Goal: Transaction & Acquisition: Purchase product/service

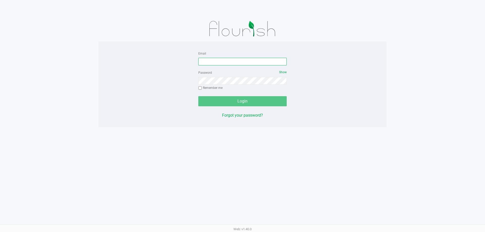
click at [224, 63] on input "Email" at bounding box center [242, 62] width 88 height 8
type input "[EMAIL_ADDRESS][DOMAIN_NAME]"
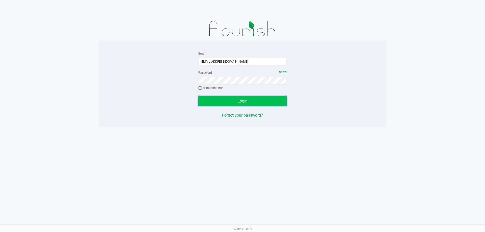
click at [242, 99] on span "Login" at bounding box center [242, 101] width 10 height 5
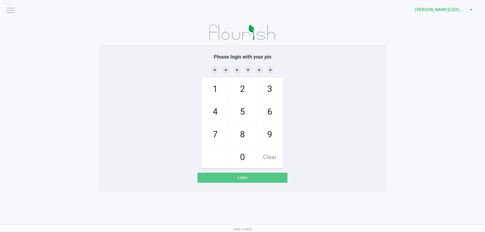
click at [246, 114] on span "5" at bounding box center [242, 112] width 27 height 22
checkbox input "true"
click at [223, 97] on span "1" at bounding box center [215, 89] width 27 height 22
checkbox input "true"
drag, startPoint x: 269, startPoint y: 114, endPoint x: 212, endPoint y: 120, distance: 56.9
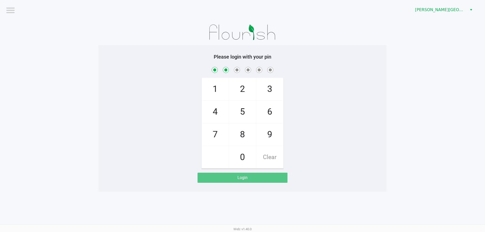
click at [269, 114] on span "6" at bounding box center [269, 112] width 27 height 22
checkbox input "true"
click at [218, 118] on span "4" at bounding box center [215, 112] width 27 height 22
checkbox input "true"
click at [252, 113] on span "5" at bounding box center [242, 112] width 27 height 22
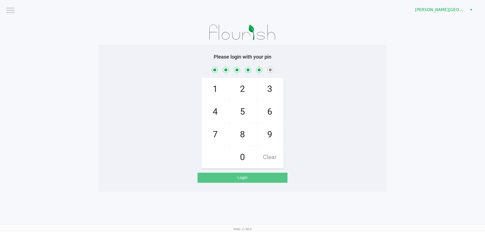
checkbox input "true"
click at [216, 137] on span "7" at bounding box center [215, 135] width 27 height 22
checkbox input "true"
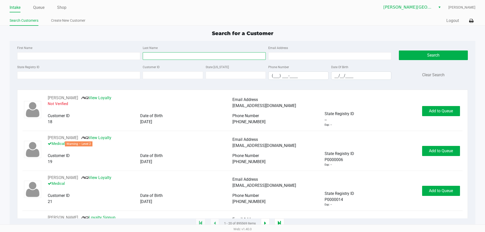
click at [160, 56] on input "Last Name" at bounding box center [204, 56] width 123 height 8
type input "[PERSON_NAME]"
click at [55, 56] on input "First Name" at bounding box center [78, 56] width 123 height 8
type input "[PERSON_NAME]"
click at [272, 78] on input "(___) ___-____" at bounding box center [299, 76] width 60 height 8
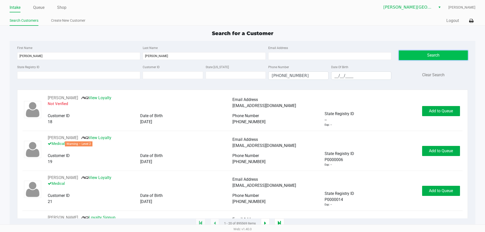
click at [439, 59] on button "Search" at bounding box center [433, 56] width 69 height 10
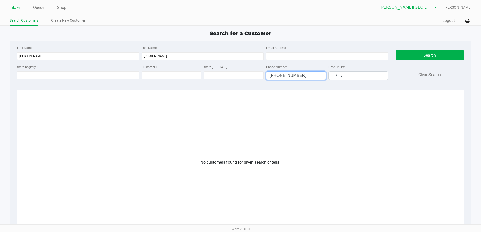
drag, startPoint x: 302, startPoint y: 76, endPoint x: 249, endPoint y: 93, distance: 56.1
click at [249, 93] on div "First Name [PERSON_NAME] Last Name [PERSON_NAME] Email Address State Registry I…" at bounding box center [241, 164] width 462 height 247
type input "(___) ___-____"
click at [431, 54] on button "Search" at bounding box center [430, 56] width 68 height 10
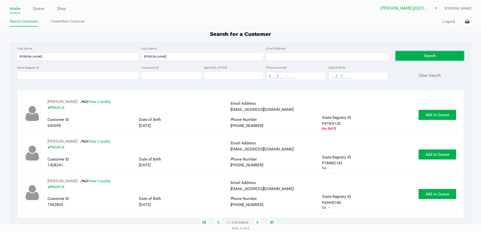
scroll to position [51, 0]
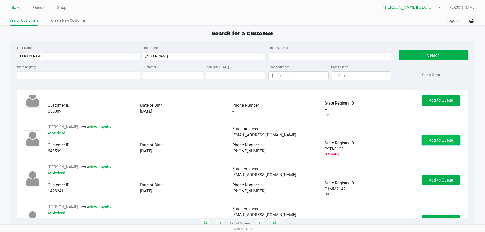
click at [429, 145] on button "Add to Queue" at bounding box center [441, 140] width 38 height 10
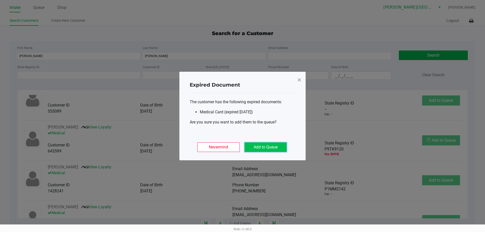
click at [266, 147] on button "Add to Queue" at bounding box center [266, 147] width 42 height 10
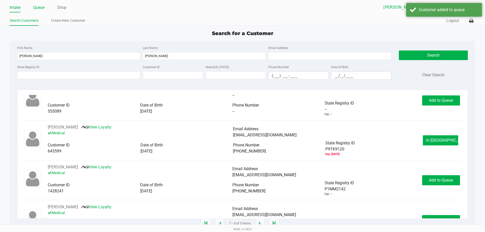
click at [39, 7] on link "Queue" at bounding box center [38, 7] width 11 height 7
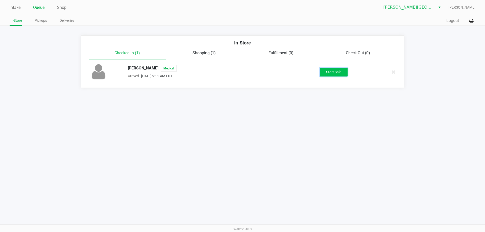
click at [336, 73] on button "Start Sale" at bounding box center [334, 72] width 28 height 9
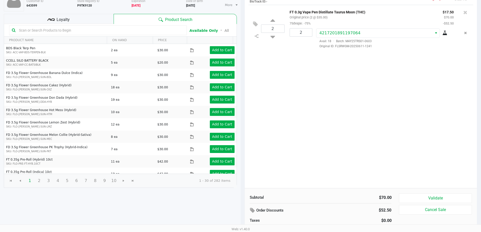
scroll to position [52, 0]
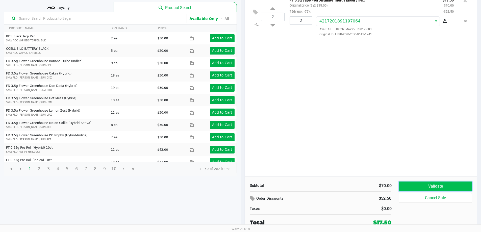
click at [431, 188] on button "Validate" at bounding box center [435, 187] width 73 height 10
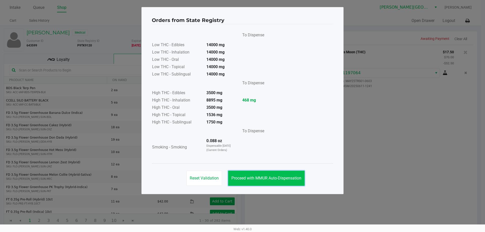
click at [297, 183] on button "Proceed with MMUR Auto-Dispensation" at bounding box center [266, 178] width 77 height 15
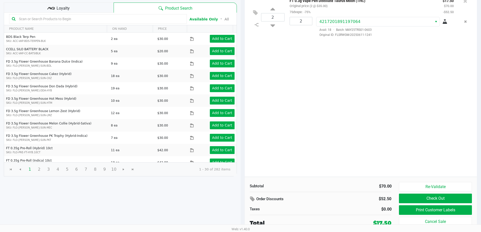
scroll to position [52, 0]
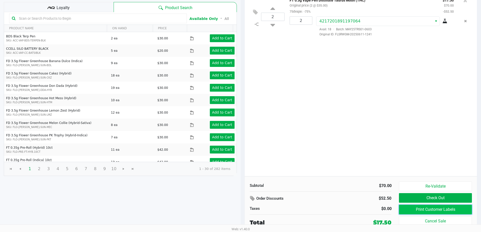
click at [428, 208] on button "Print Customer Labels" at bounding box center [435, 210] width 73 height 10
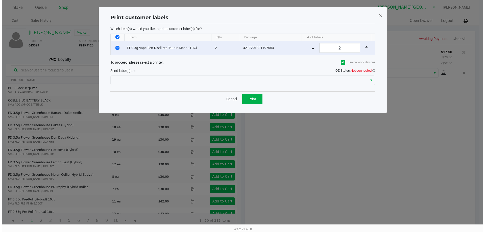
scroll to position [0, 0]
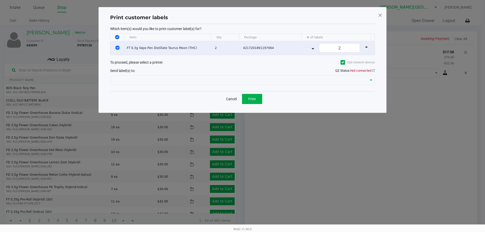
click at [379, 14] on span at bounding box center [380, 15] width 5 height 8
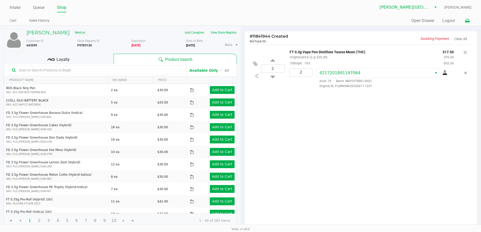
click at [469, 23] on icon at bounding box center [467, 21] width 4 height 4
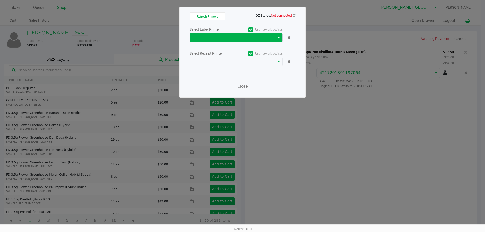
click at [280, 36] on span "Select" at bounding box center [279, 38] width 4 height 6
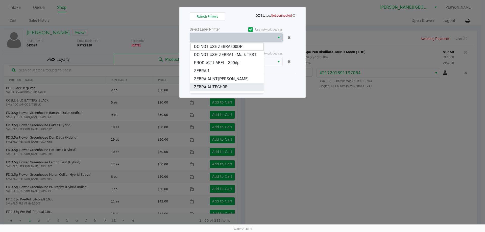
click at [222, 90] on span "ZEBRA-AUTECHRE" at bounding box center [210, 87] width 33 height 6
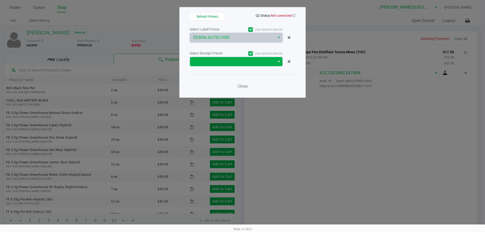
click at [279, 64] on span "Select" at bounding box center [279, 62] width 4 height 6
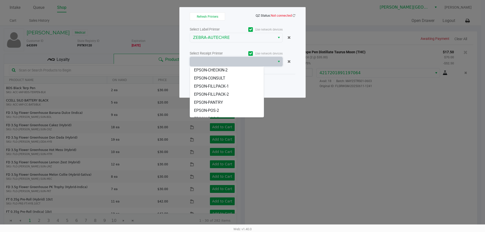
scroll to position [46, 0]
click at [217, 100] on span "EPSON-POS-2" at bounding box center [206, 103] width 25 height 6
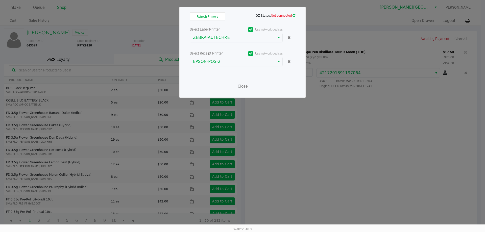
click at [294, 16] on icon at bounding box center [294, 15] width 3 height 3
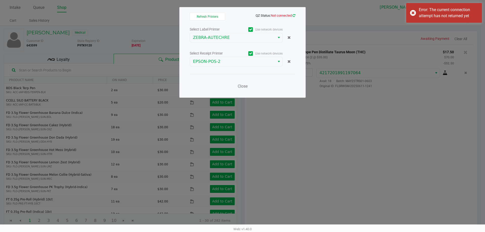
click at [294, 16] on icon at bounding box center [294, 15] width 3 height 3
click at [279, 64] on span "Select" at bounding box center [279, 62] width 4 height 6
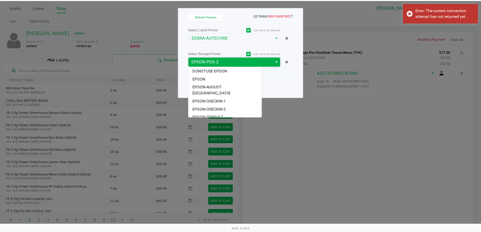
scroll to position [30, 0]
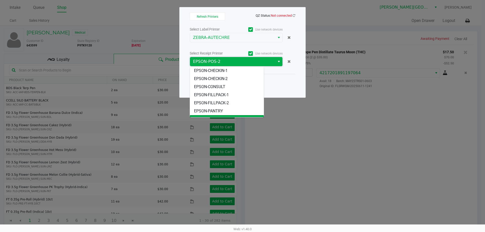
click at [279, 63] on span "Select" at bounding box center [279, 62] width 4 height 6
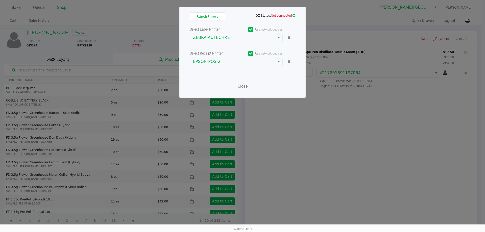
click at [295, 16] on icon at bounding box center [294, 15] width 3 height 3
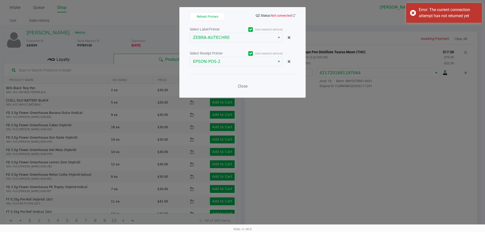
click at [300, 10] on div "Refresh Printers QZ Status: Not connected Select Label Printer Use network devi…" at bounding box center [242, 52] width 126 height 91
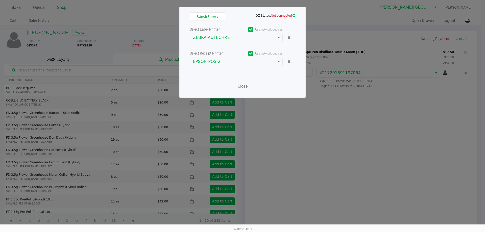
click at [293, 14] on link at bounding box center [294, 16] width 3 height 4
click at [243, 86] on span "Close" at bounding box center [243, 86] width 10 height 5
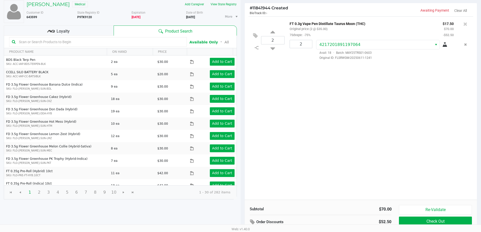
scroll to position [52, 0]
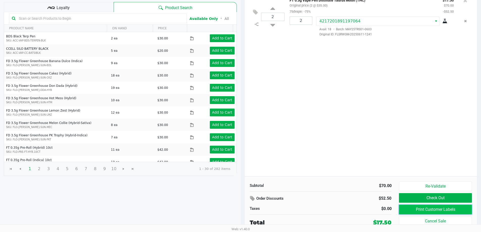
click at [430, 211] on button "Print Customer Labels" at bounding box center [435, 210] width 73 height 10
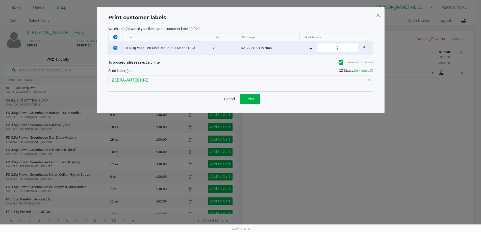
scroll to position [0, 0]
click at [254, 97] on span "Print" at bounding box center [252, 99] width 8 height 4
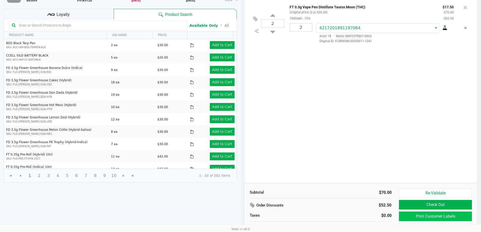
scroll to position [52, 0]
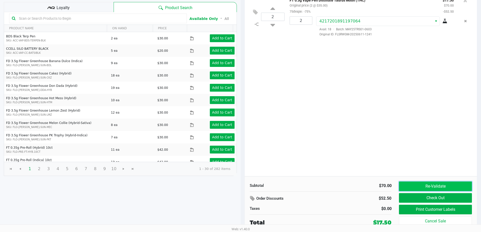
click at [433, 188] on button "Re-Validate" at bounding box center [435, 187] width 73 height 10
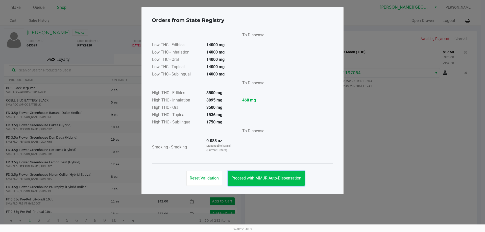
click at [254, 180] on span "Proceed with MMUR Auto-Dispensation" at bounding box center [266, 178] width 70 height 5
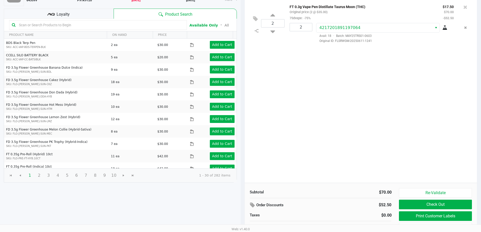
scroll to position [52, 0]
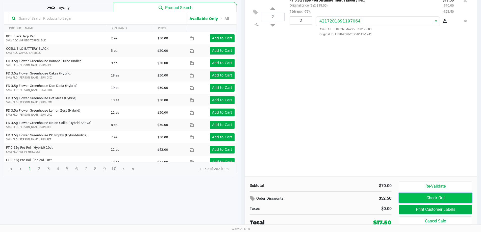
click at [444, 199] on button "Check Out" at bounding box center [435, 198] width 73 height 10
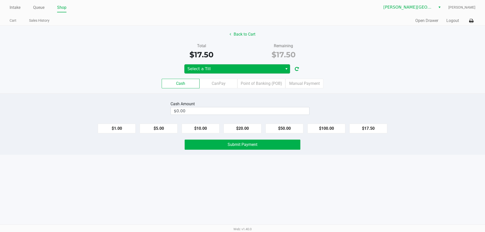
click at [285, 68] on span "Select" at bounding box center [286, 69] width 4 height 6
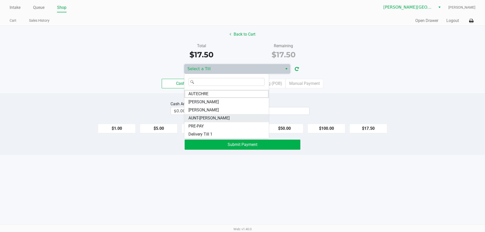
click at [215, 116] on li "AUNT-[PERSON_NAME]" at bounding box center [226, 118] width 84 height 8
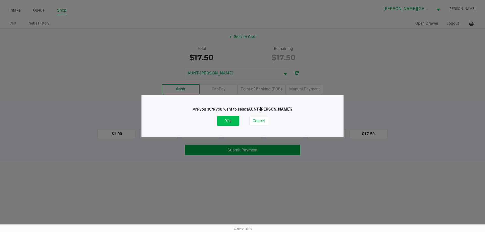
click at [226, 122] on button "Yes" at bounding box center [228, 121] width 22 height 10
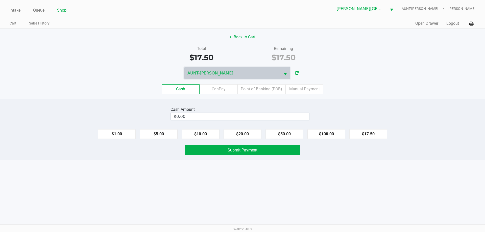
click at [226, 121] on div "Cash Amount $0.00" at bounding box center [240, 114] width 139 height 16
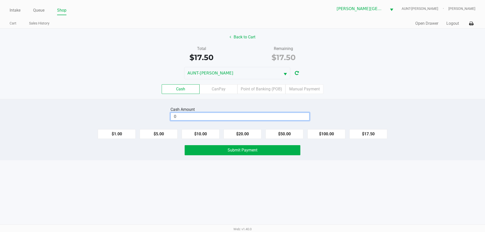
click at [192, 114] on input "0" at bounding box center [240, 116] width 138 height 7
type input "$18.00"
click at [253, 150] on span "Submit Payment" at bounding box center [243, 150] width 30 height 5
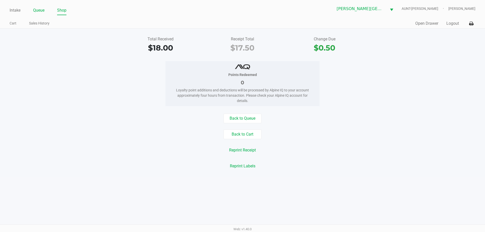
click at [41, 11] on link "Queue" at bounding box center [38, 10] width 11 height 7
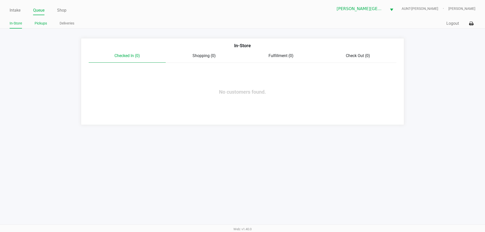
click at [39, 23] on link "Pickups" at bounding box center [41, 23] width 12 height 6
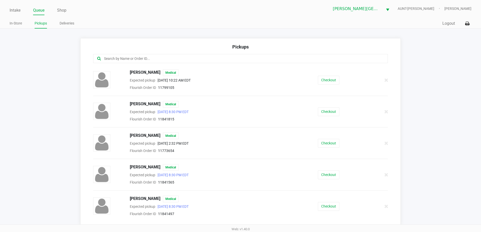
click at [111, 56] on input "text" at bounding box center [233, 59] width 258 height 6
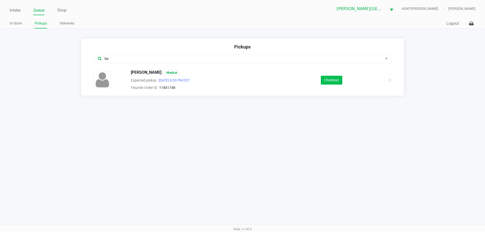
type input "ba"
click at [332, 80] on button "Checkout" at bounding box center [331, 80] width 21 height 9
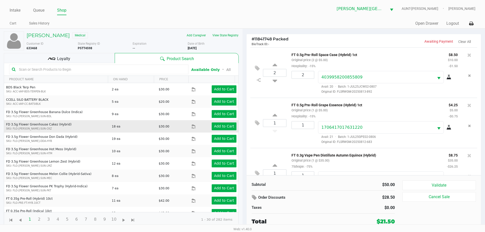
scroll to position [24, 0]
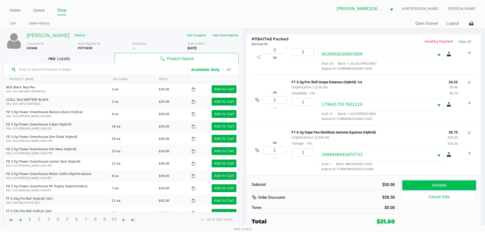
click at [427, 184] on button "Validate" at bounding box center [439, 186] width 74 height 10
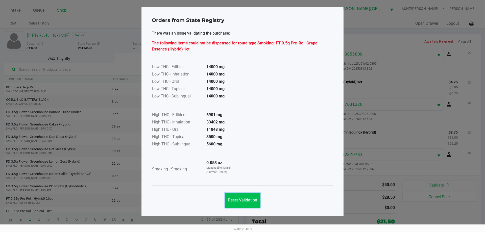
click at [250, 201] on span "Reset Validation" at bounding box center [242, 200] width 29 height 5
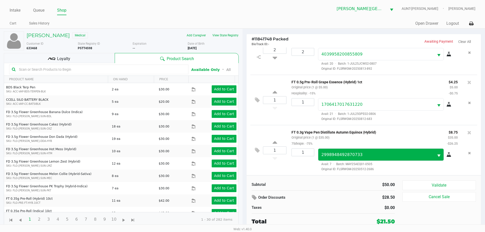
scroll to position [0, 0]
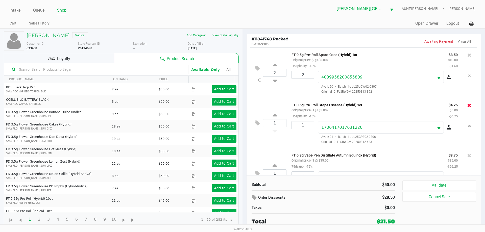
click at [467, 105] on icon at bounding box center [469, 105] width 4 height 5
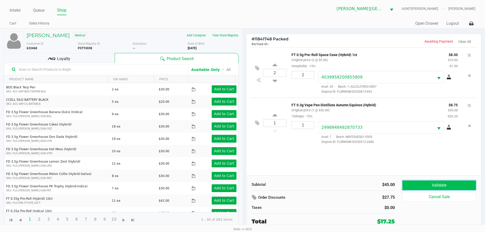
click at [437, 185] on button "Validate" at bounding box center [439, 186] width 74 height 10
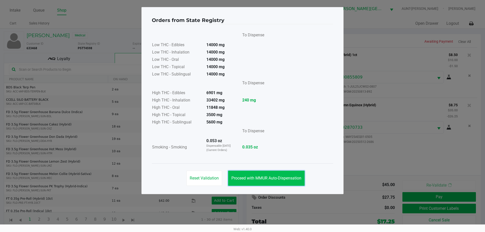
click at [284, 179] on span "Proceed with MMUR Auto-Dispensation" at bounding box center [266, 178] width 70 height 5
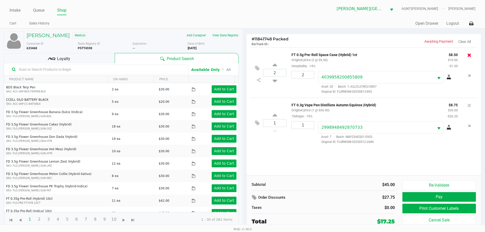
click at [468, 54] on icon at bounding box center [469, 55] width 4 height 5
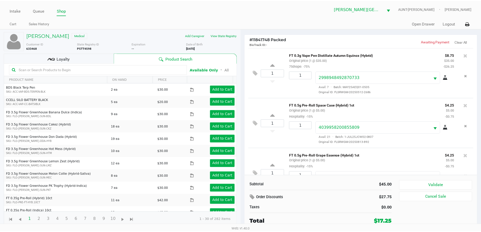
scroll to position [24, 0]
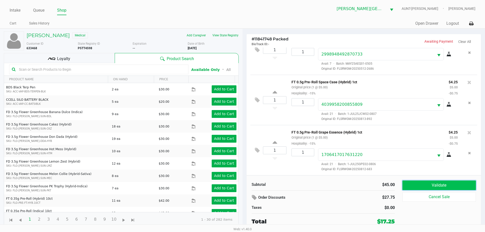
click at [441, 183] on button "Validate" at bounding box center [439, 186] width 74 height 10
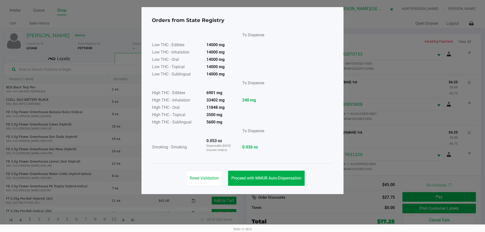
click at [316, 208] on ngb-modal-window "Orders from State Registry To Dispense Low THC - Edibles 14000 mg Low THC - Inh…" at bounding box center [242, 116] width 485 height 232
click at [281, 175] on button "Proceed with MMUR Auto-Dispensation" at bounding box center [266, 178] width 77 height 15
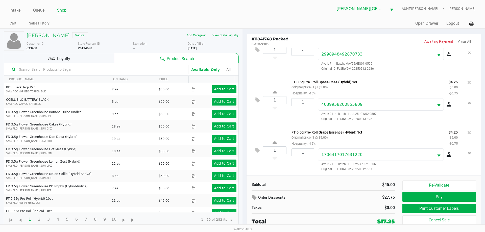
click at [65, 60] on span "Loyalty" at bounding box center [63, 59] width 13 height 6
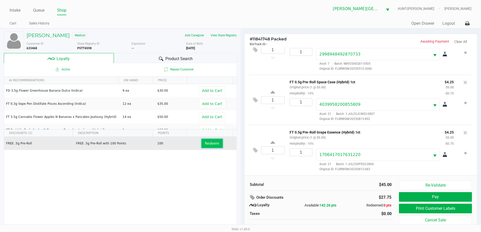
click at [211, 146] on button "Redeem" at bounding box center [212, 143] width 21 height 9
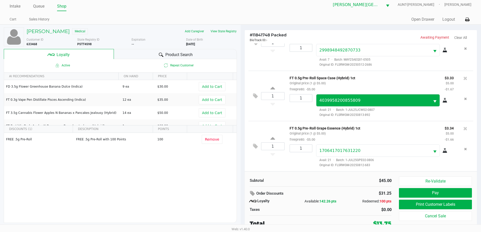
scroll to position [5, 0]
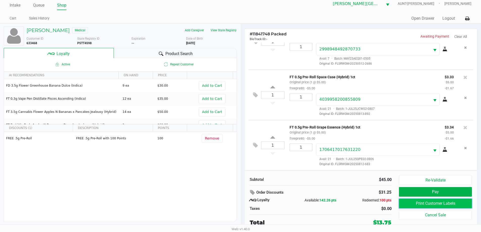
click at [445, 205] on button "Print Customer Labels" at bounding box center [435, 204] width 73 height 10
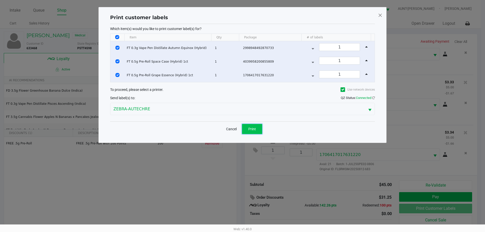
click at [253, 132] on button "Print" at bounding box center [252, 129] width 20 height 10
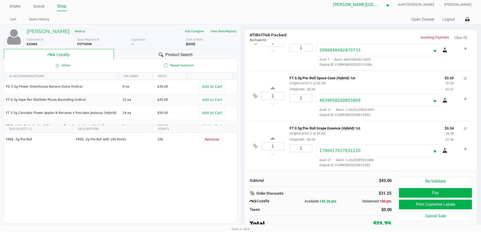
scroll to position [5, 0]
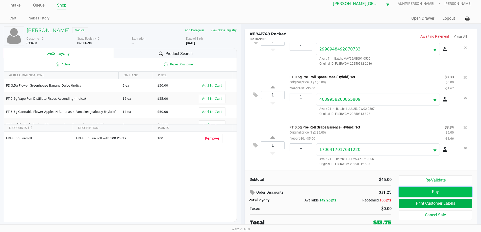
click at [436, 195] on button "Pay" at bounding box center [435, 192] width 73 height 10
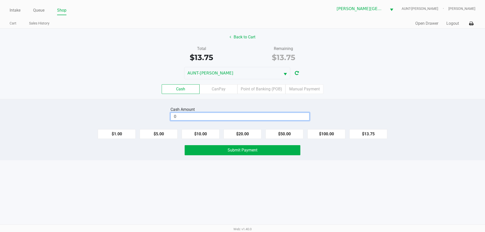
click at [192, 114] on input "0" at bounding box center [240, 116] width 138 height 7
type input "$20.00"
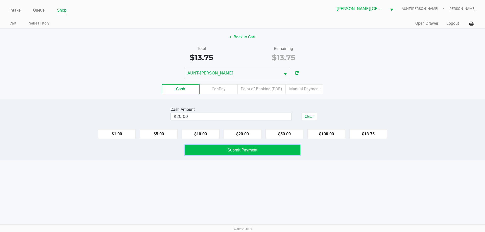
click at [246, 149] on span "Submit Payment" at bounding box center [243, 150] width 30 height 5
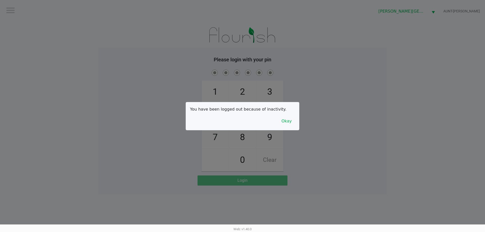
drag, startPoint x: 166, startPoint y: 225, endPoint x: 0, endPoint y: 242, distance: 167.1
